Goal: Find specific page/section: Find specific page/section

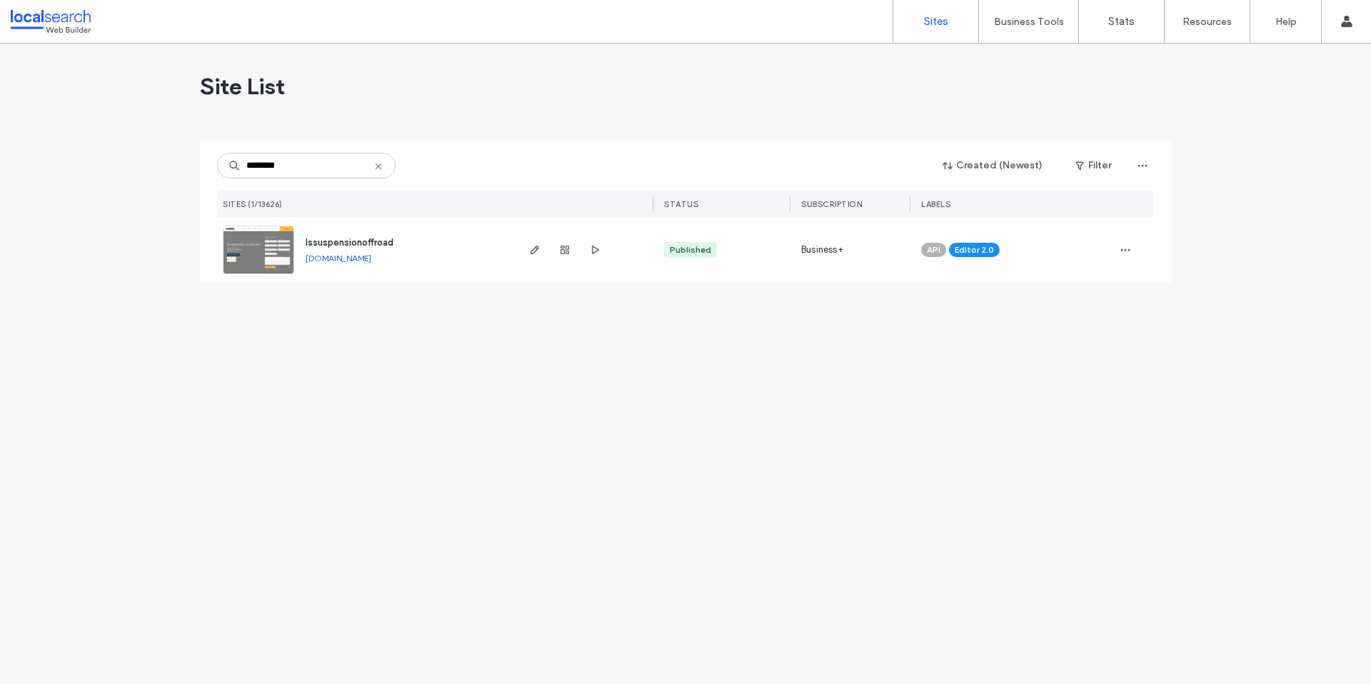
type input "********"
click at [346, 244] on span "lssuspensionoffroad" at bounding box center [350, 242] width 88 height 11
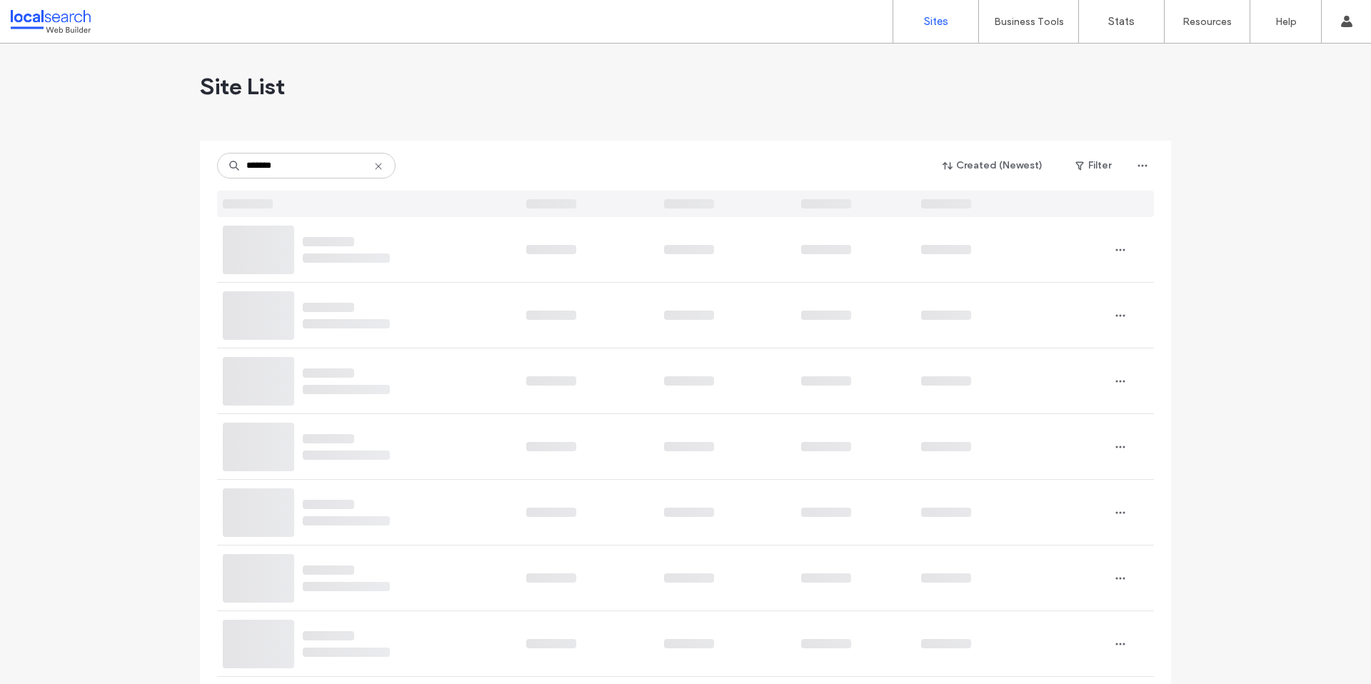
type input "********"
